Goal: Task Accomplishment & Management: Complete application form

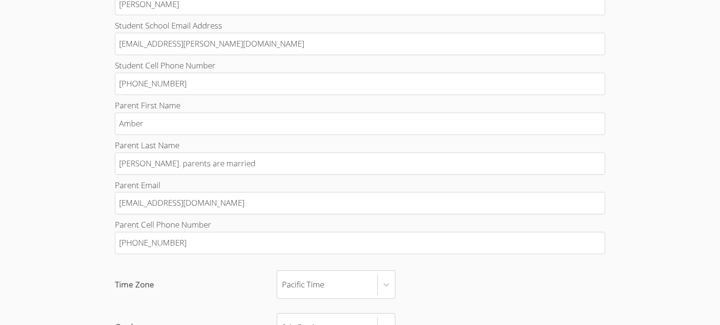
scroll to position [318, 0]
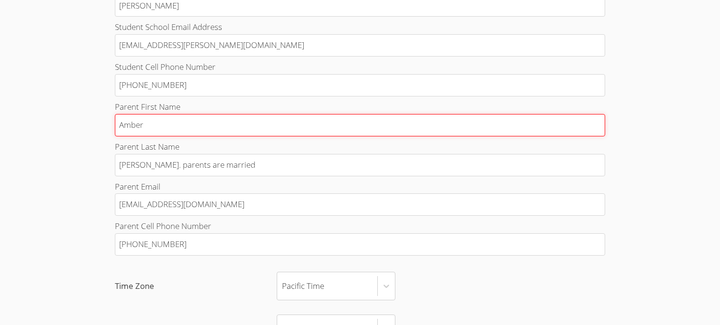
click at [344, 121] on input "Amber" at bounding box center [360, 125] width 490 height 22
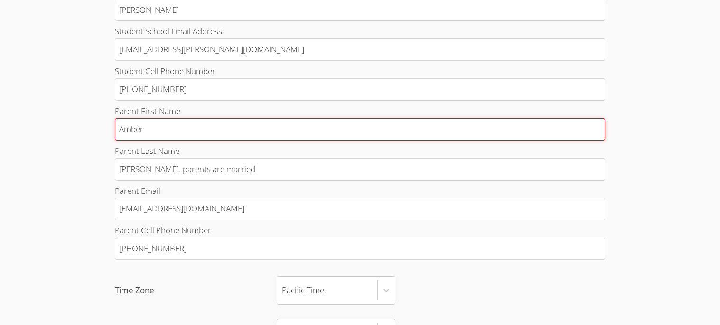
scroll to position [313, 0]
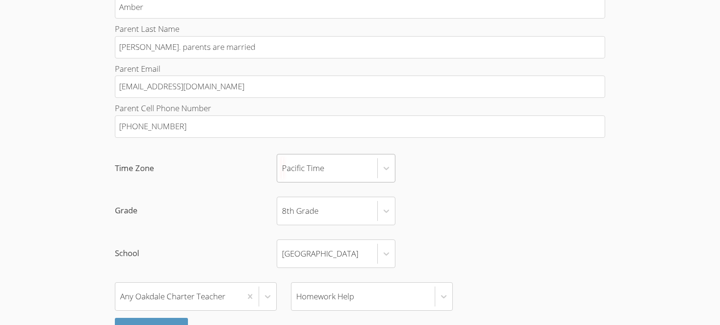
click at [311, 161] on div "Pacific Time" at bounding box center [327, 168] width 100 height 28
click at [283, 161] on input "Time Zone Pacific Time" at bounding box center [282, 168] width 1 height 22
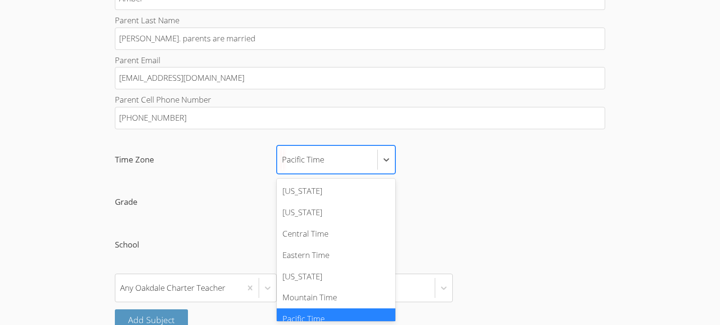
scroll to position [10, 0]
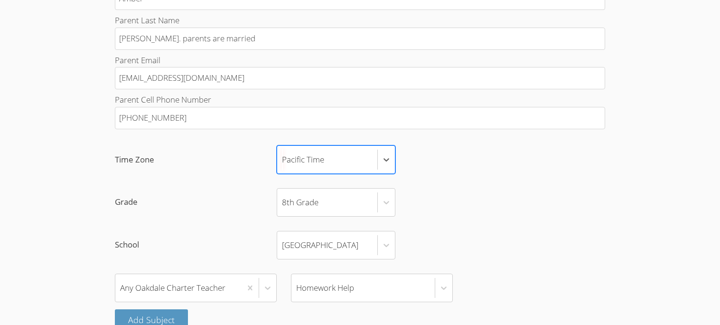
click at [365, 163] on div "Pacific Time" at bounding box center [327, 160] width 100 height 28
click at [283, 163] on input "Time Zone Select is focused ,type to refine list, press Down to open the menu, …" at bounding box center [282, 160] width 1 height 22
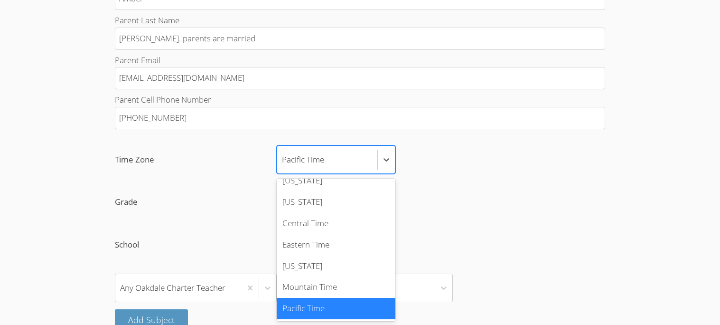
click at [365, 161] on div "Pacific Time" at bounding box center [327, 160] width 100 height 28
click at [283, 161] on input "Time Zone option Pacific Time selected, 7 of 7. 7 results available. Use Up and…" at bounding box center [282, 160] width 1 height 22
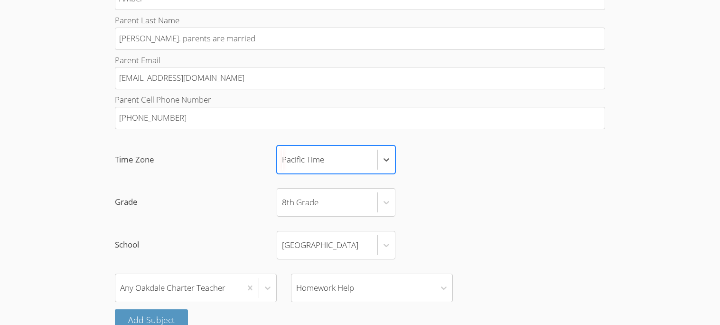
click at [322, 161] on div "Pacific Time" at bounding box center [303, 160] width 42 height 14
click at [283, 161] on input "Time Zone Select is focused ,type to refine list, press Down to open the menu, …" at bounding box center [282, 160] width 1 height 22
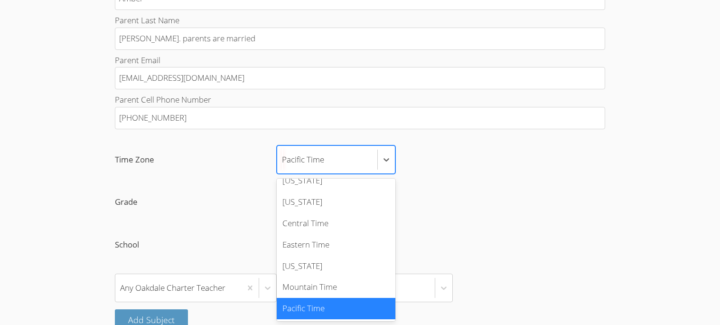
click at [322, 161] on div "Pacific Time" at bounding box center [303, 160] width 42 height 14
click at [283, 161] on input "Time Zone option Pacific Time selected, 7 of 7. 7 results available. Use Up and…" at bounding box center [282, 160] width 1 height 22
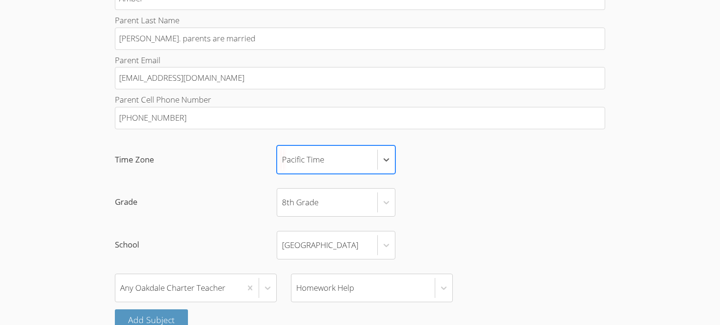
click at [322, 161] on div "Pacific Time" at bounding box center [303, 160] width 42 height 14
click at [283, 161] on input "Time Zone Select is focused ,type to refine list, press Down to open the menu, …" at bounding box center [282, 160] width 1 height 22
type input "g"
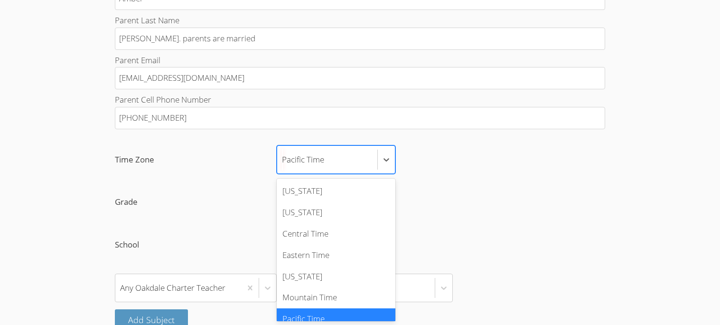
click at [287, 316] on div "Pacific Time" at bounding box center [336, 318] width 119 height 21
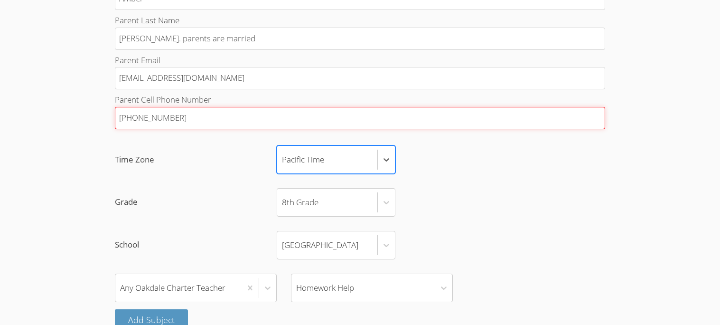
click at [593, 122] on input "[PHONE_NUMBER]" at bounding box center [360, 118] width 490 height 22
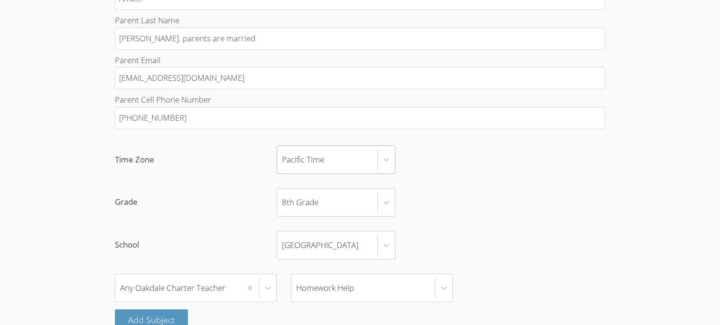
click at [596, 157] on label "Time Zone Pacific Time" at bounding box center [360, 159] width 490 height 28
click at [283, 157] on input "Time Zone Pacific Time" at bounding box center [282, 160] width 1 height 22
